Goal: Information Seeking & Learning: Compare options

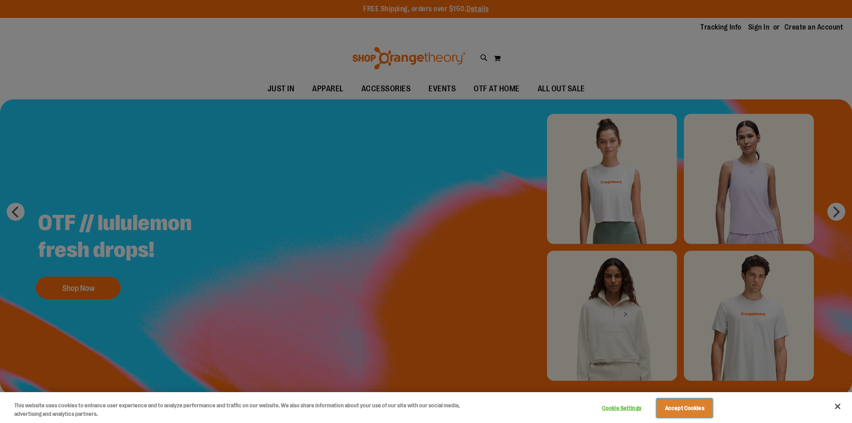
click at [695, 409] on button "Accept Cookies" at bounding box center [685, 408] width 56 height 19
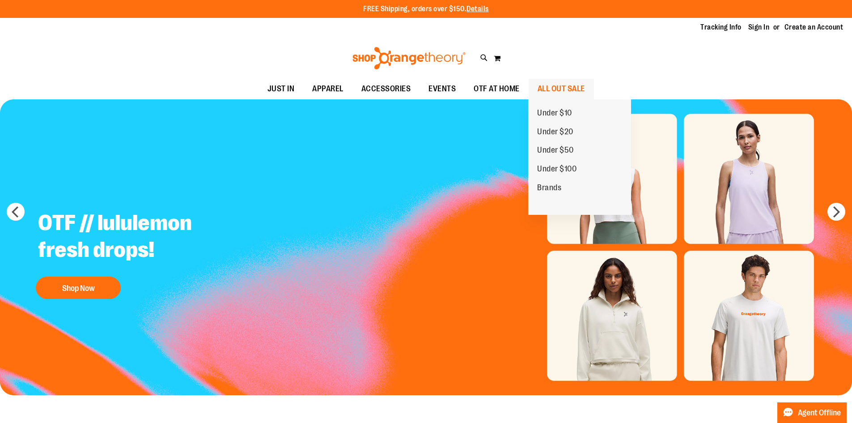
click at [581, 92] on span "ALL OUT SALE" at bounding box center [561, 89] width 47 height 20
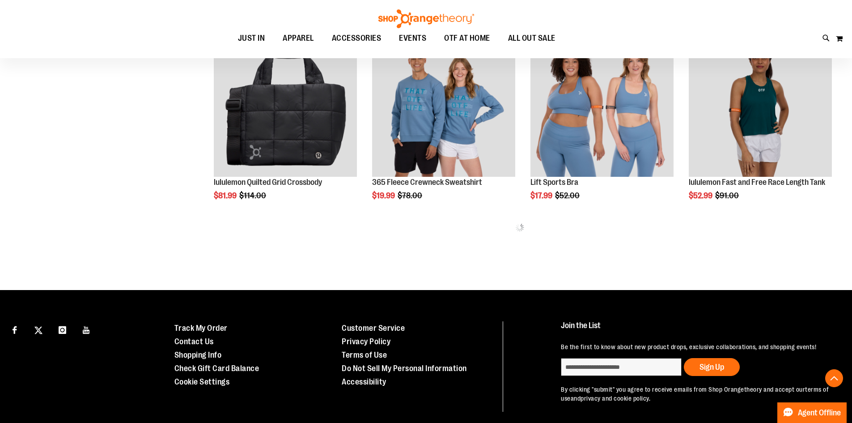
scroll to position [518, 0]
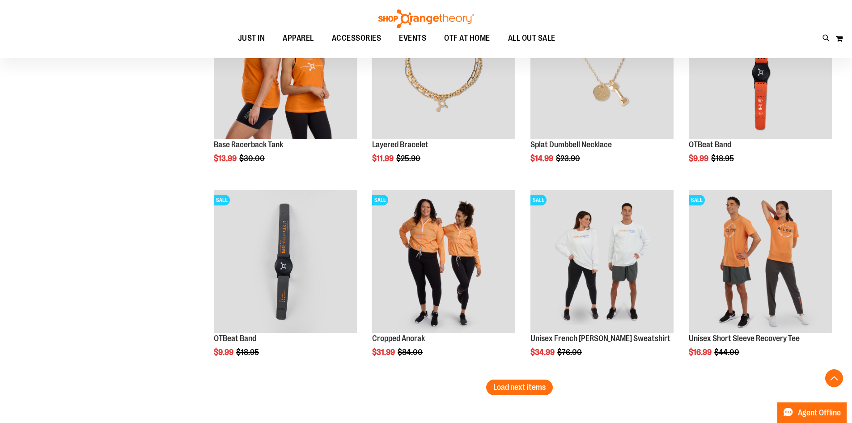
scroll to position [1566, 0]
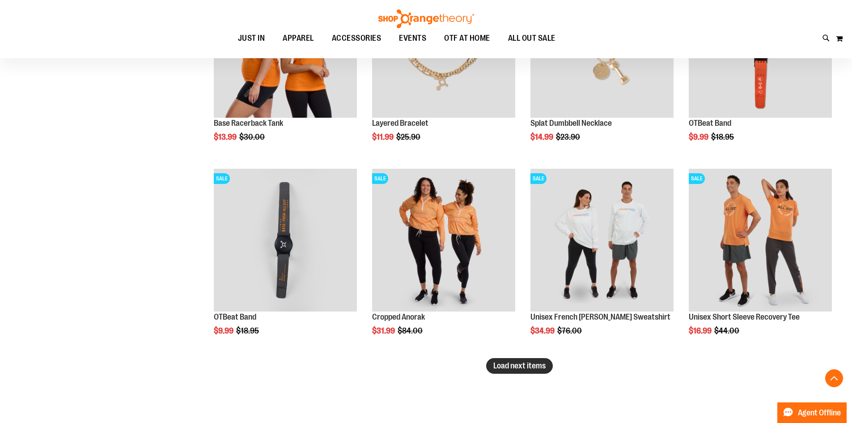
click at [513, 366] on span "Load next items" at bounding box center [520, 365] width 52 height 9
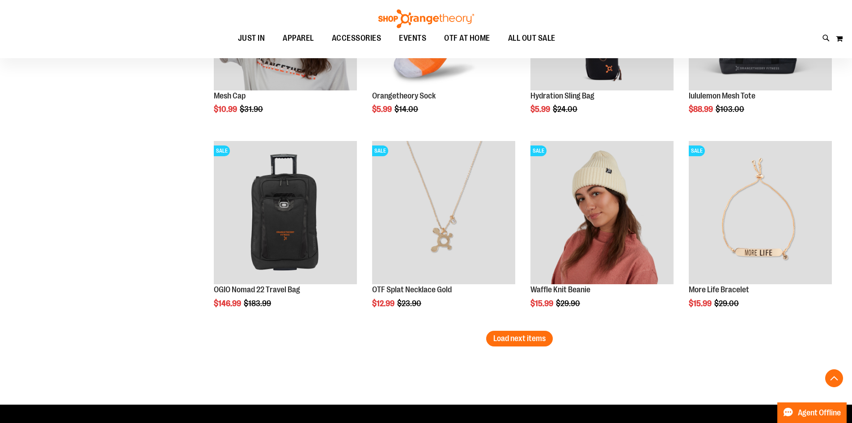
scroll to position [2203, 0]
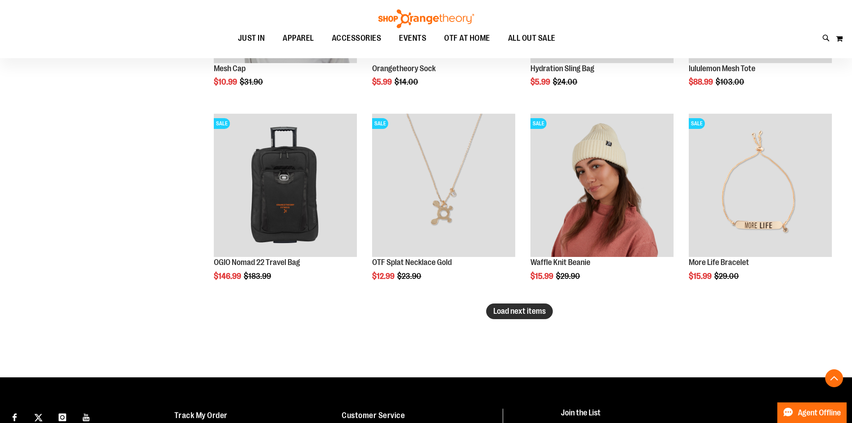
click at [546, 314] on span "Load next items" at bounding box center [520, 310] width 52 height 9
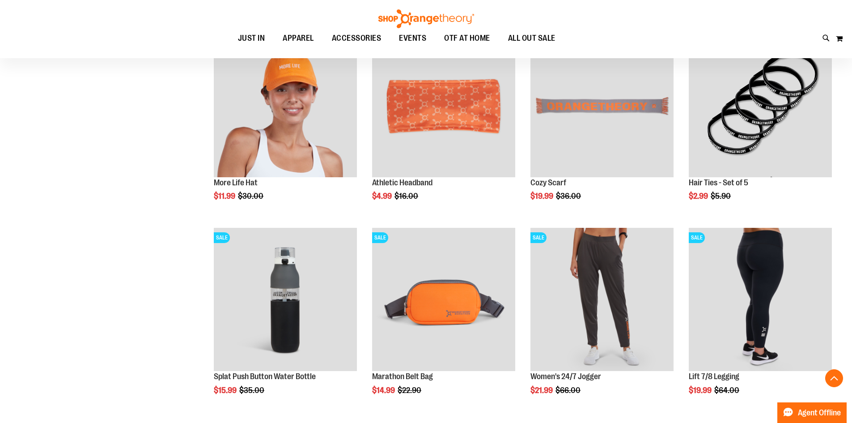
scroll to position [2696, 0]
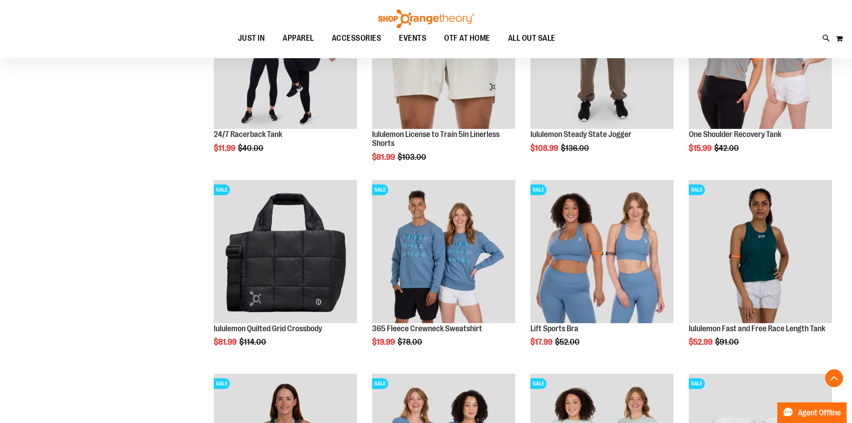
scroll to position [2203, 0]
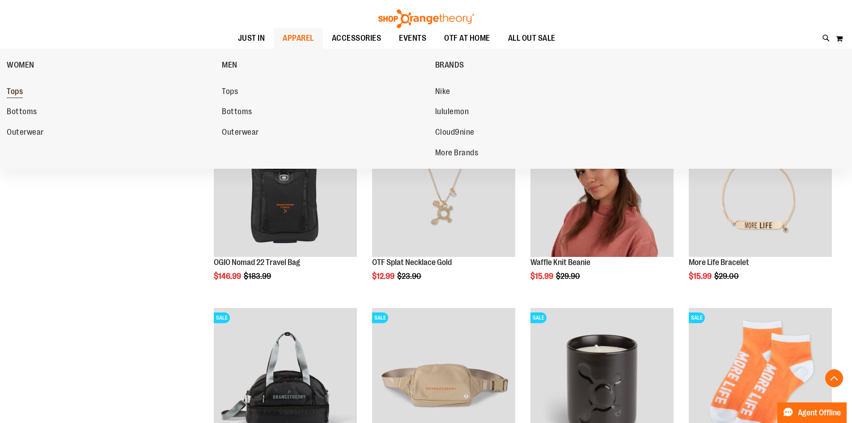
click at [17, 92] on span "Tops" at bounding box center [15, 92] width 16 height 11
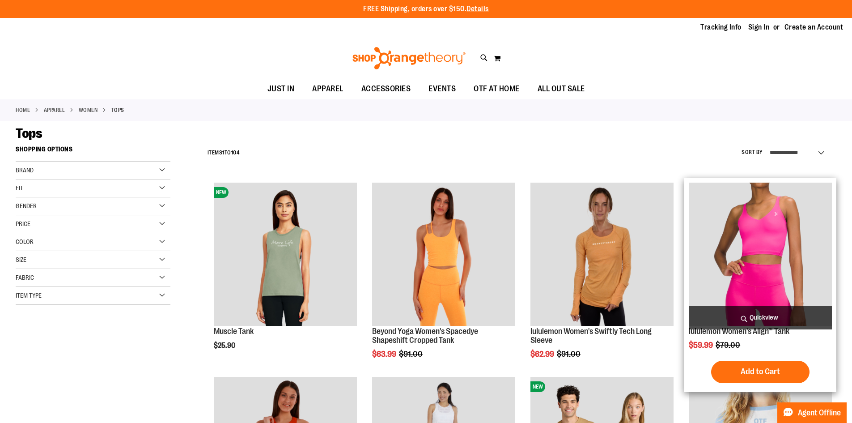
click at [779, 260] on img "product" at bounding box center [760, 254] width 143 height 143
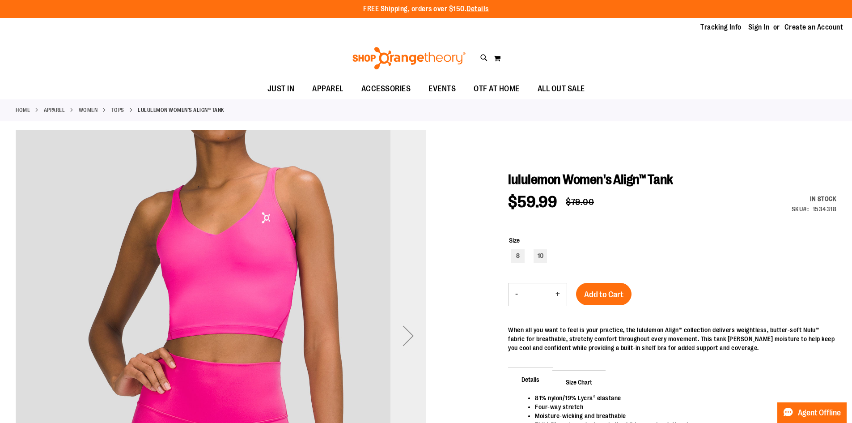
click at [393, 341] on div "Next" at bounding box center [409, 336] width 36 height 36
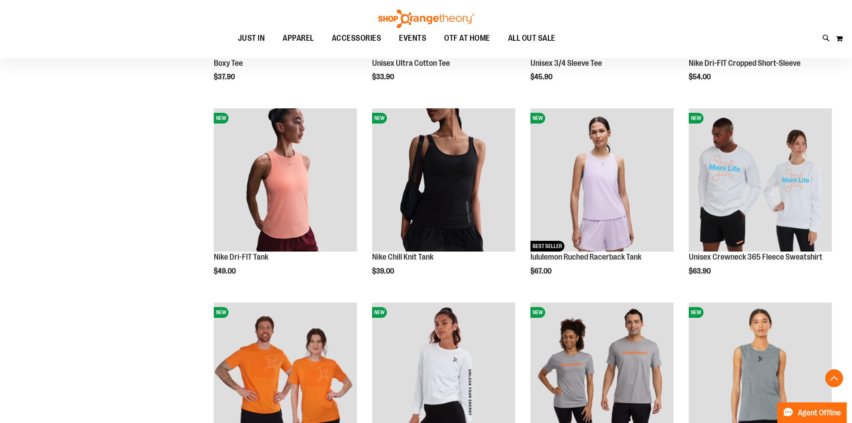
scroll to position [670, 0]
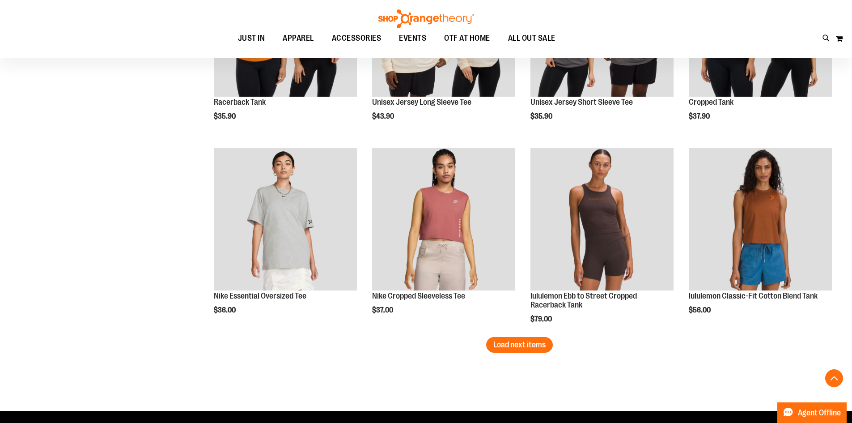
scroll to position [1652, 0]
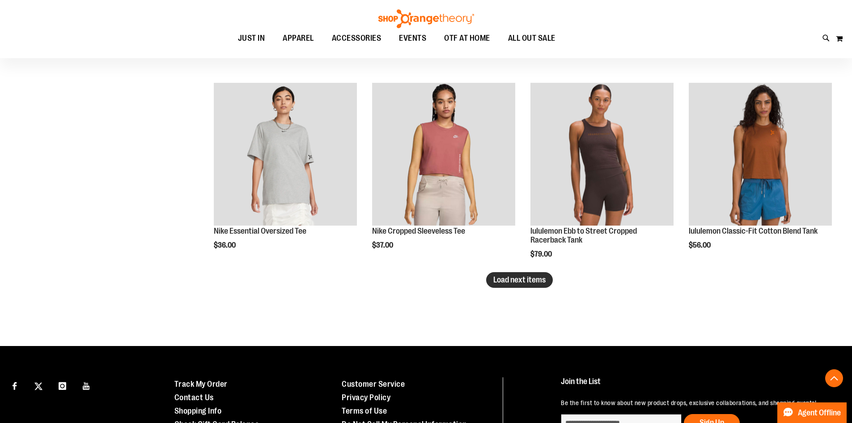
click at [525, 278] on span "Load next items" at bounding box center [520, 279] width 52 height 9
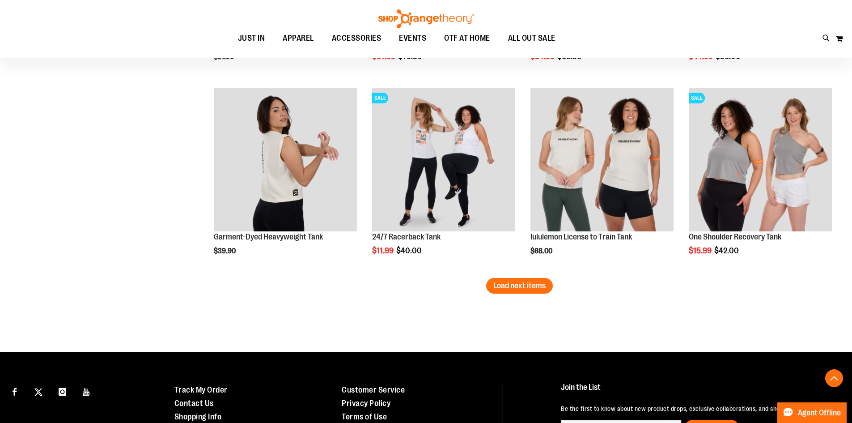
scroll to position [2243, 0]
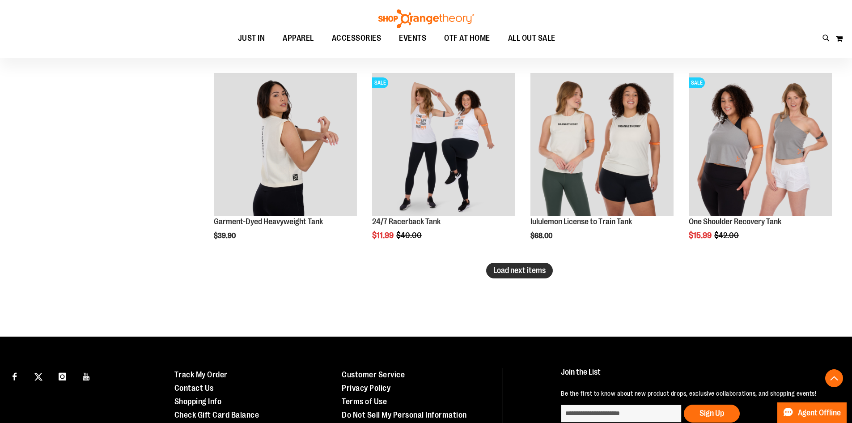
click at [532, 267] on span "Load next items" at bounding box center [520, 270] width 52 height 9
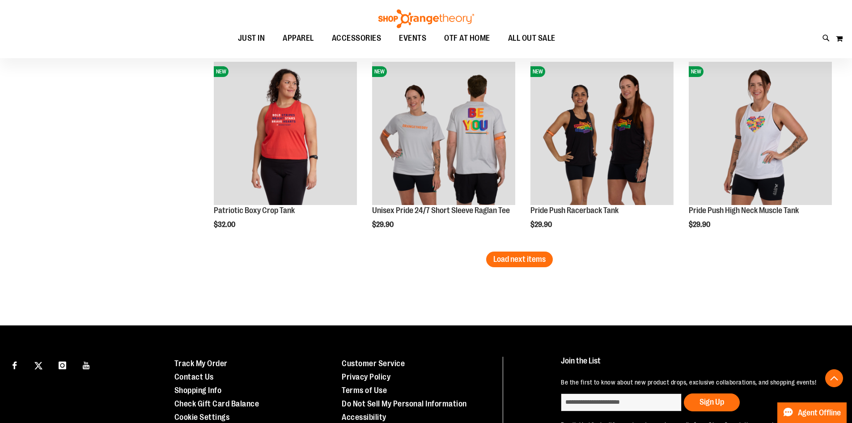
scroll to position [2847, 0]
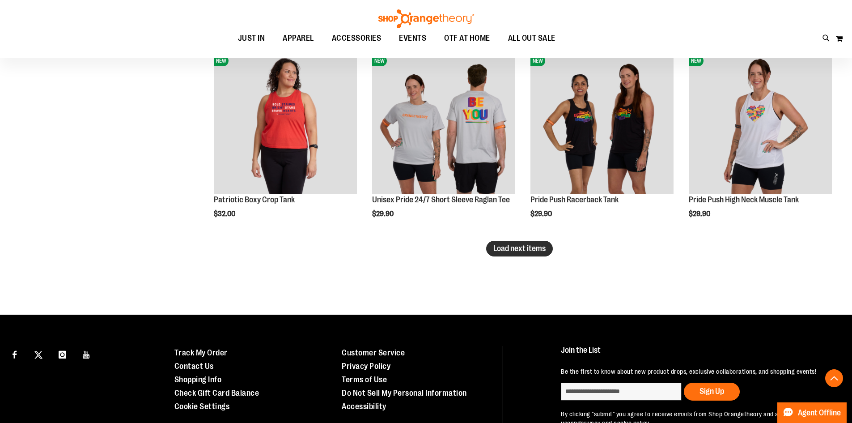
click at [511, 248] on span "Load next items" at bounding box center [520, 248] width 52 height 9
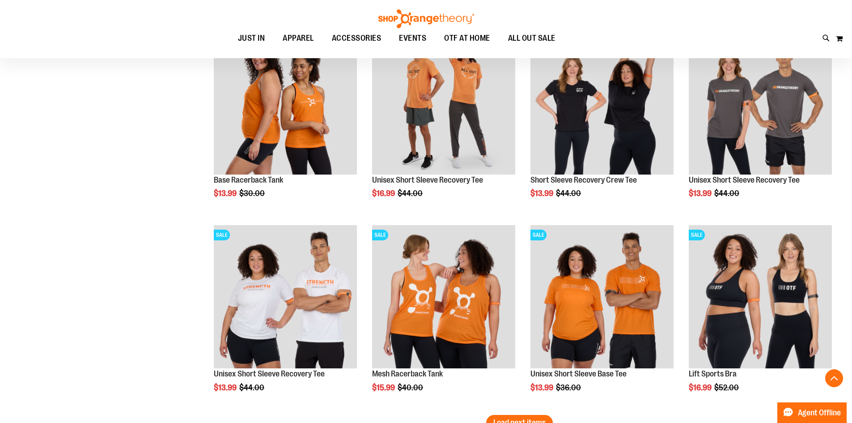
scroll to position [3294, 0]
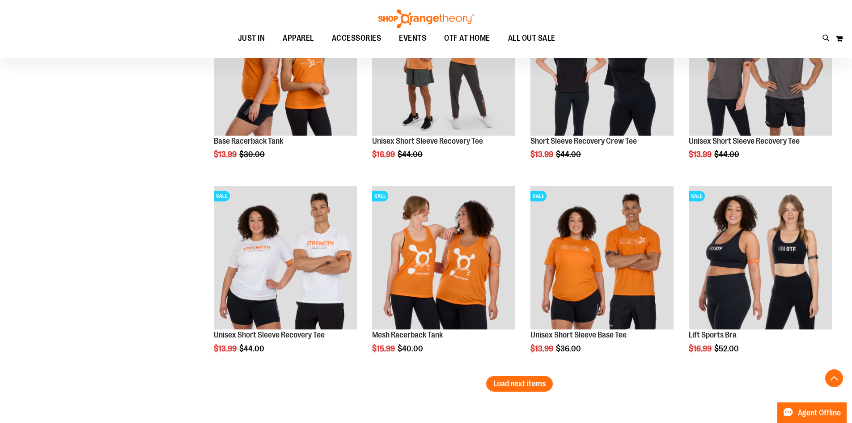
click at [514, 387] on span "Load next items" at bounding box center [520, 383] width 52 height 9
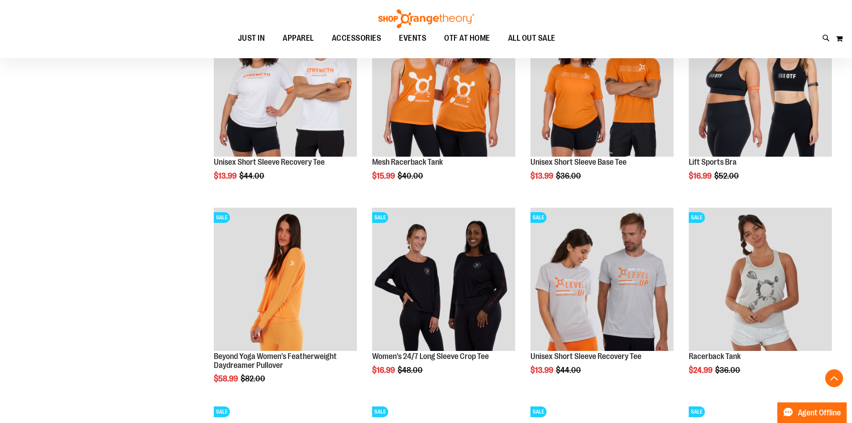
scroll to position [3492, 0]
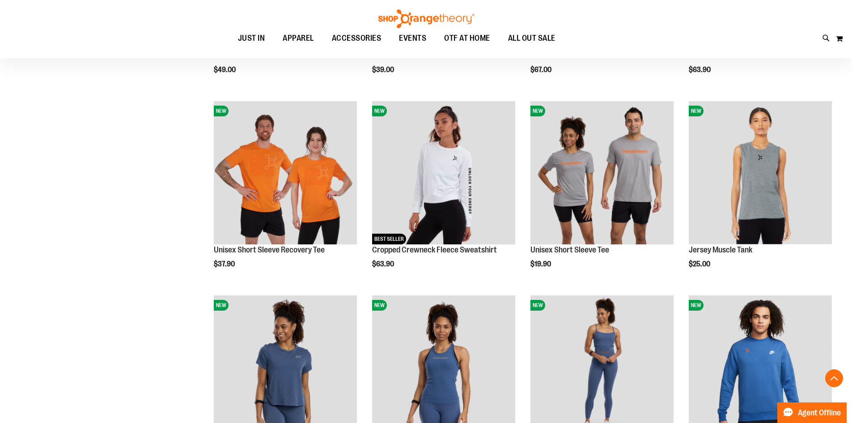
scroll to position [3492, 0]
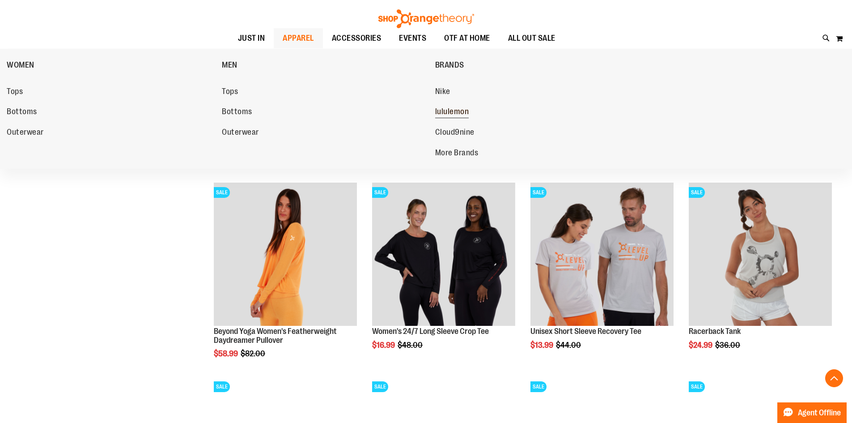
click at [450, 109] on span "lululemon" at bounding box center [452, 112] width 34 height 11
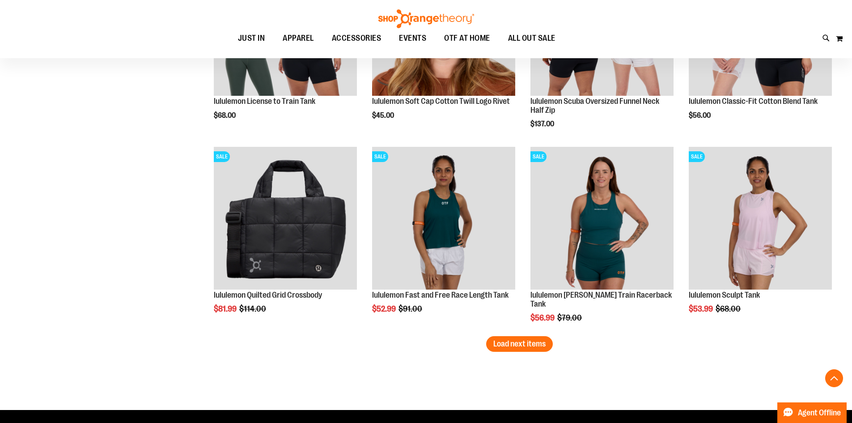
scroll to position [1619, 0]
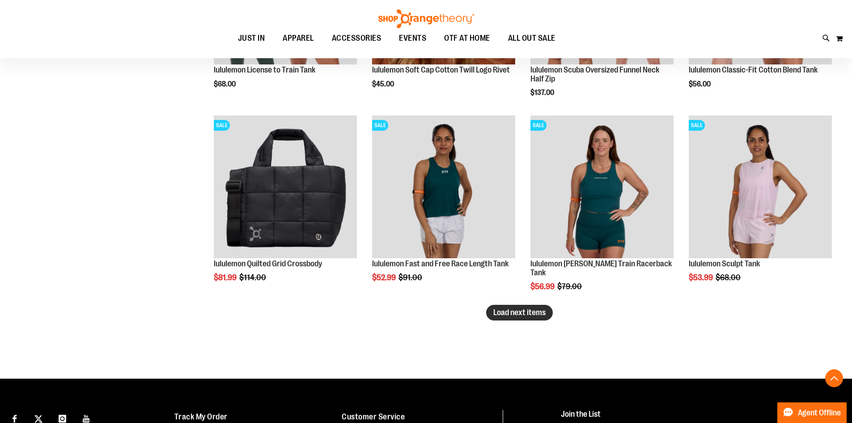
click at [516, 310] on span "Load next items" at bounding box center [520, 312] width 52 height 9
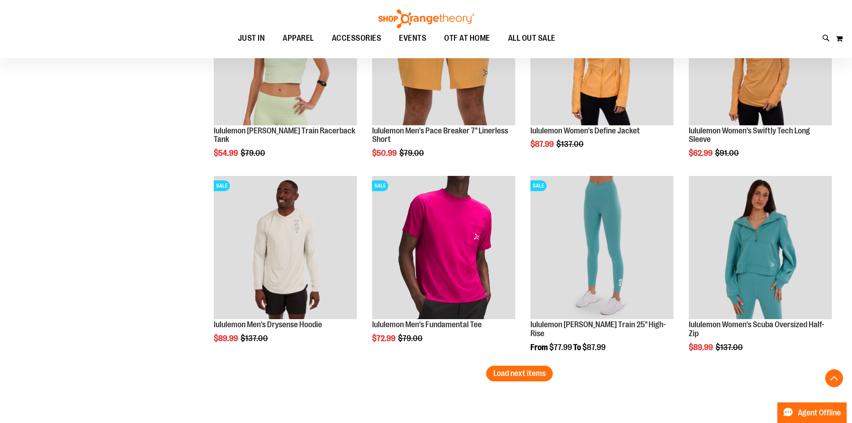
scroll to position [2161, 0]
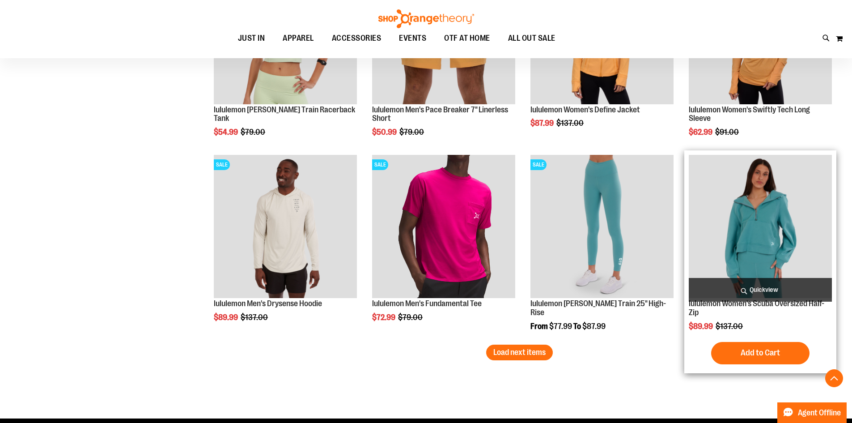
click at [775, 258] on img "product" at bounding box center [760, 226] width 143 height 143
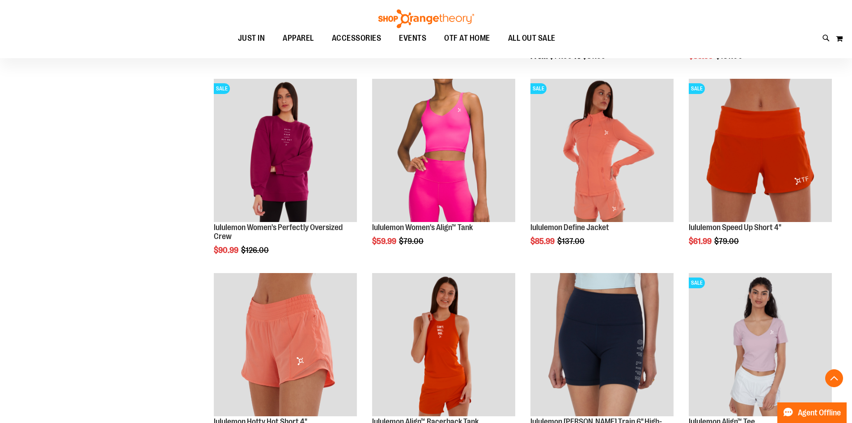
scroll to position [731, 0]
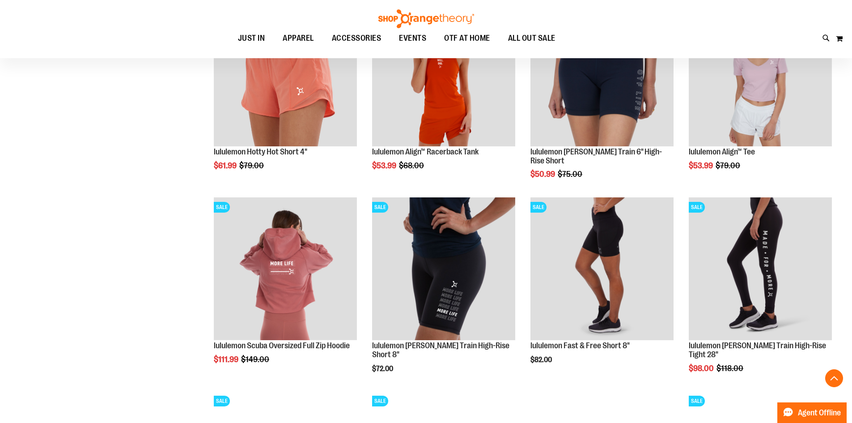
scroll to position [999, 0]
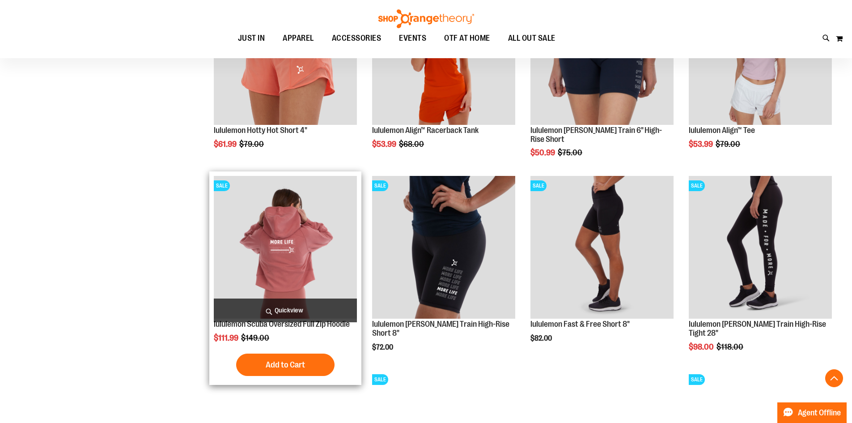
click at [306, 267] on img "product" at bounding box center [285, 247] width 143 height 143
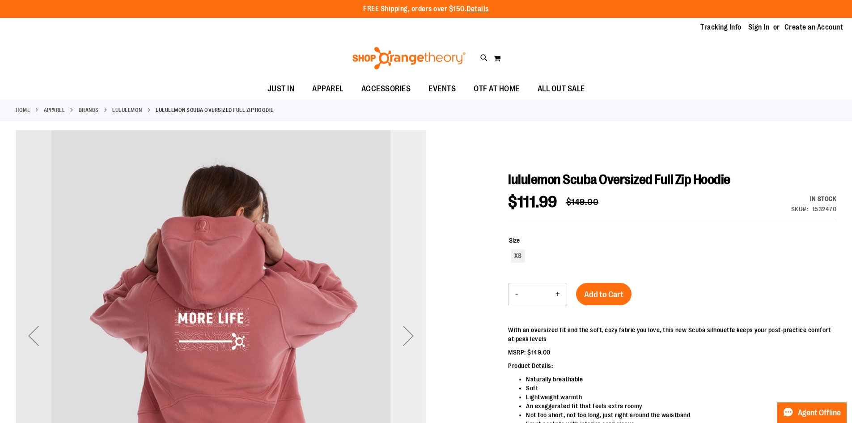
click at [412, 340] on div "Next" at bounding box center [409, 336] width 36 height 36
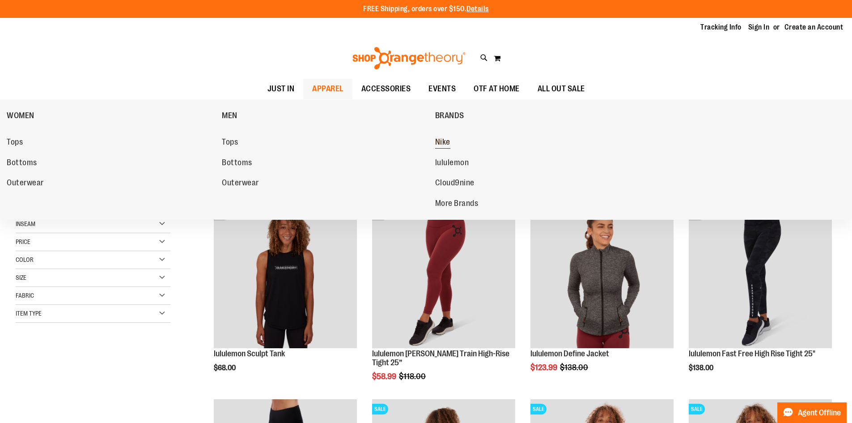
click at [449, 136] on link "Nike" at bounding box center [538, 142] width 206 height 16
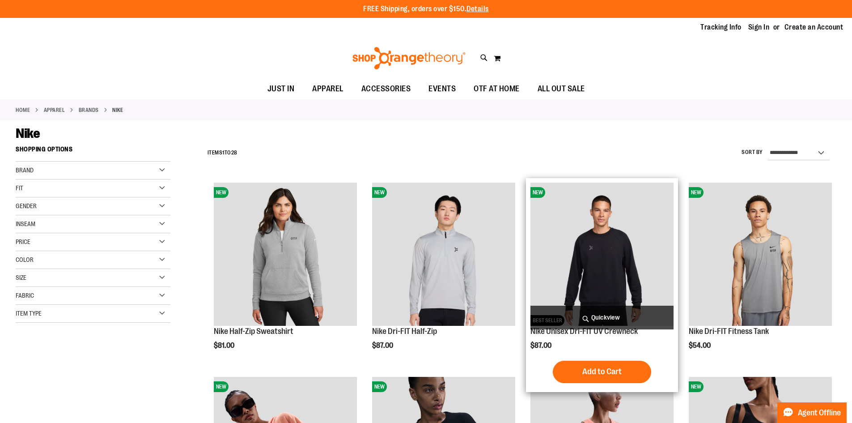
click at [647, 230] on img "product" at bounding box center [602, 254] width 143 height 143
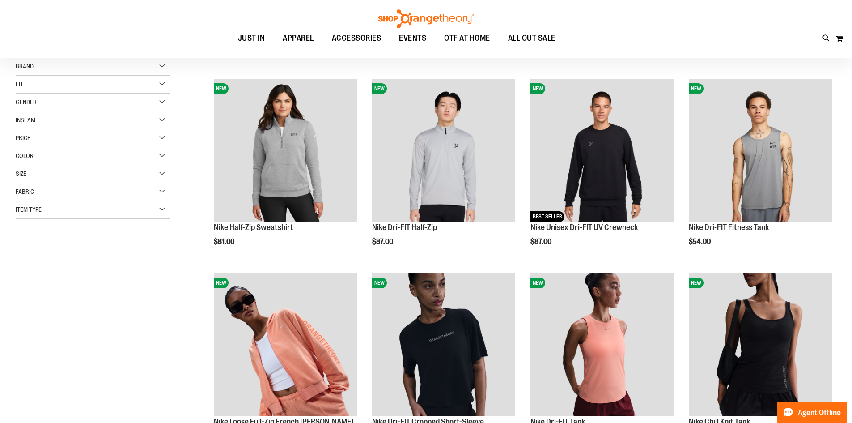
scroll to position [211, 0]
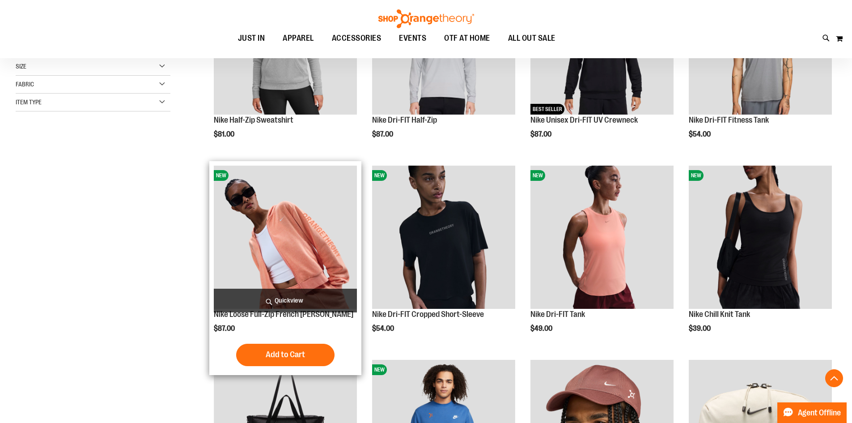
click at [312, 181] on img "product" at bounding box center [285, 237] width 143 height 143
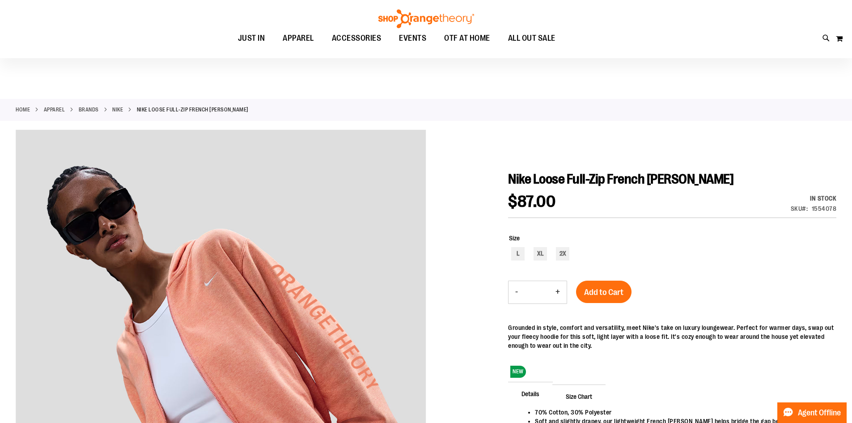
scroll to position [58, 0]
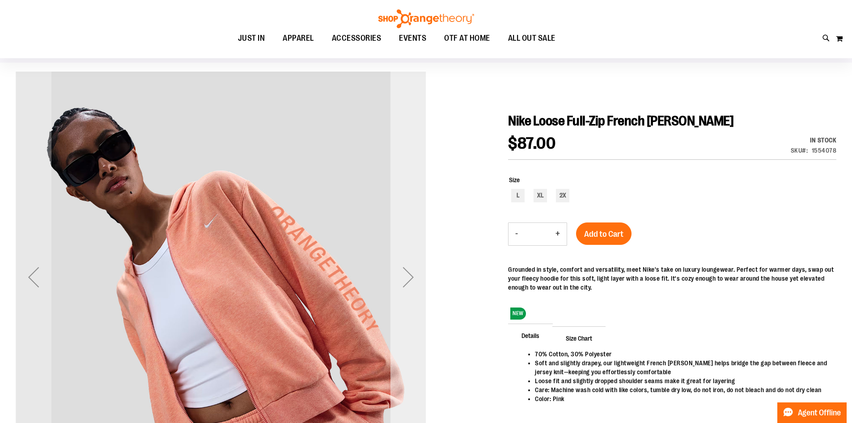
click at [419, 278] on div "Next" at bounding box center [409, 277] width 36 height 36
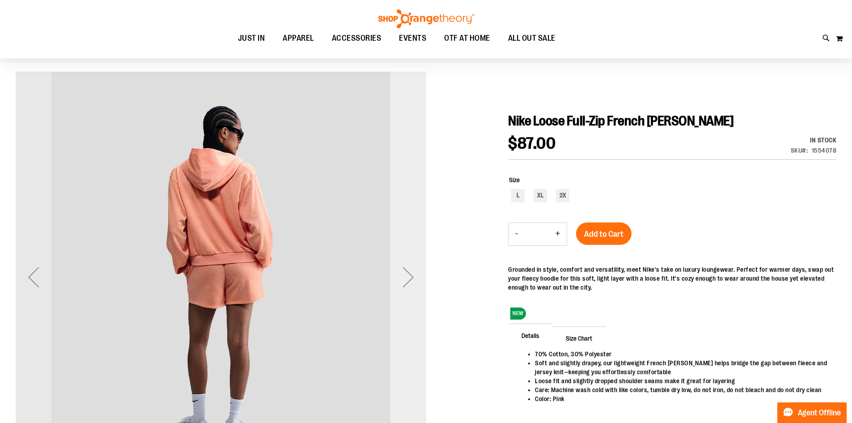
click at [418, 277] on div "Next" at bounding box center [409, 277] width 36 height 36
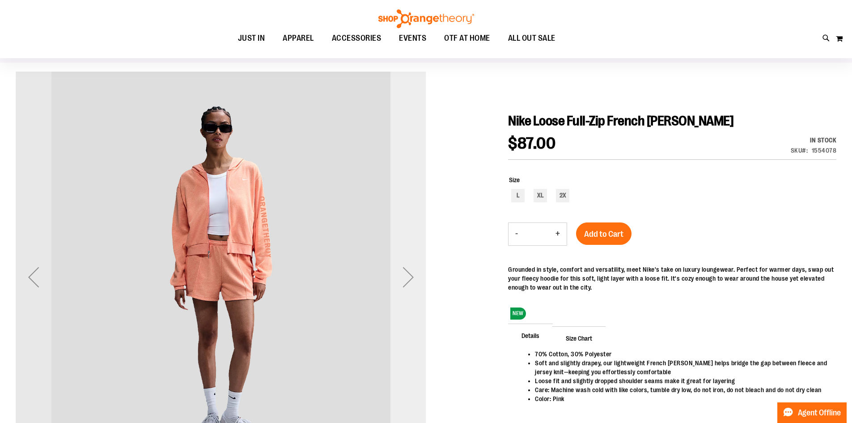
click at [418, 277] on div "Next" at bounding box center [409, 277] width 36 height 36
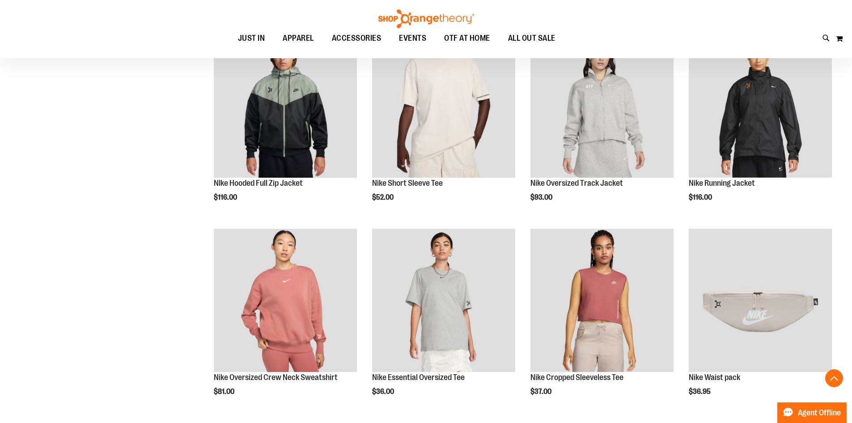
scroll to position [733, 0]
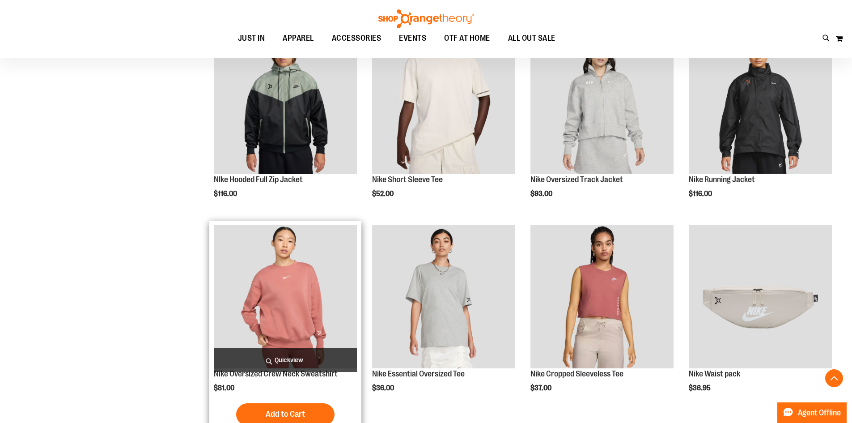
click at [318, 293] on img "product" at bounding box center [285, 296] width 143 height 143
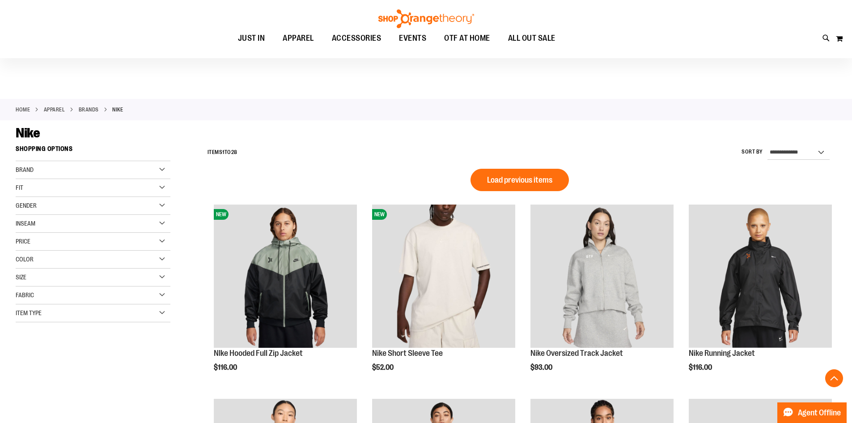
scroll to position [602, 0]
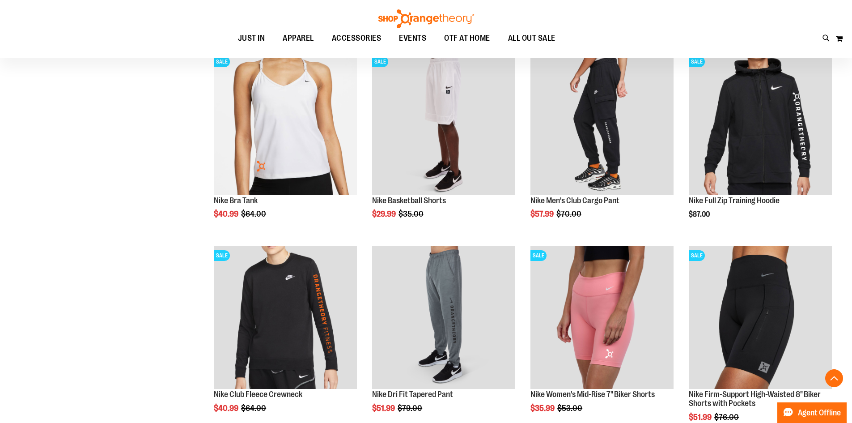
scroll to position [569, 0]
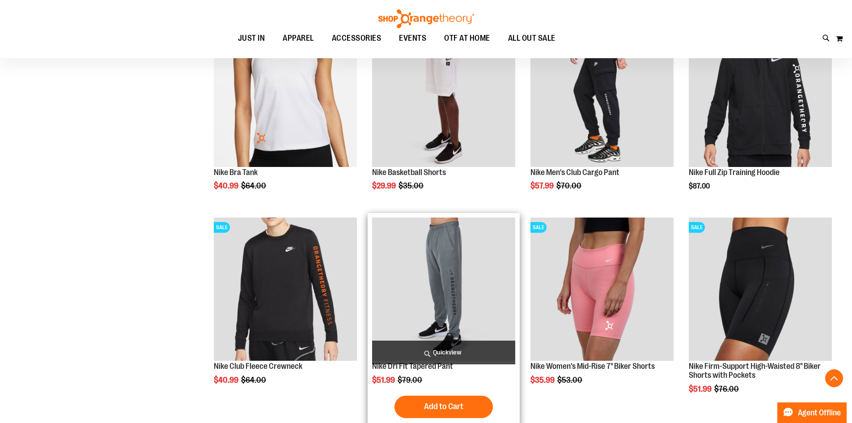
click at [477, 285] on img "product" at bounding box center [443, 288] width 143 height 143
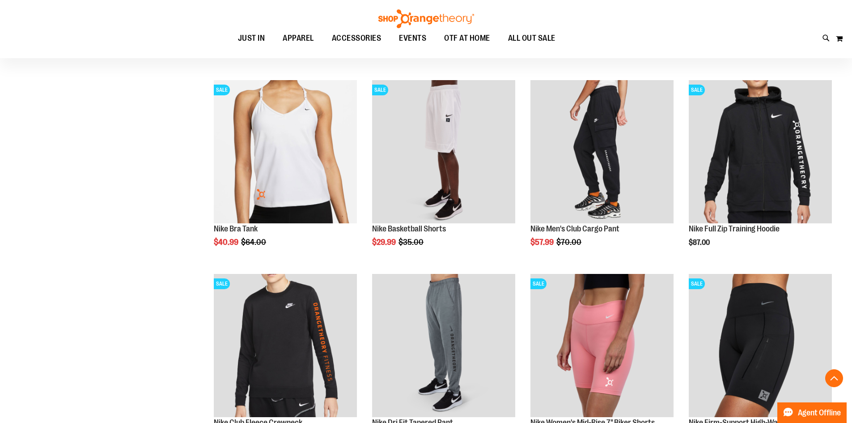
scroll to position [29, 0]
